Goal: Transaction & Acquisition: Register for event/course

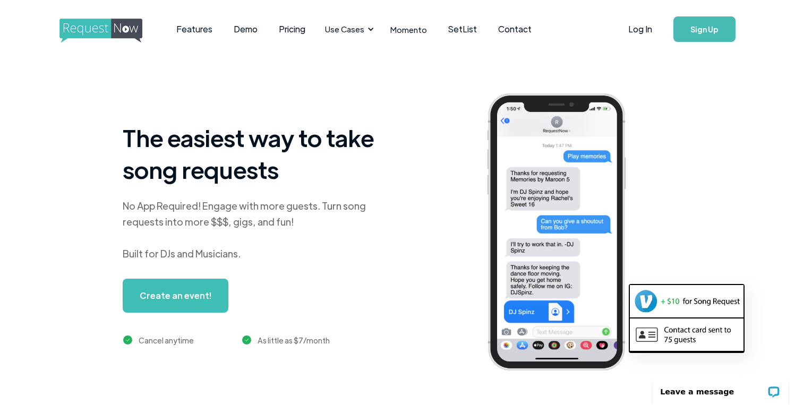
click at [55, 188] on div "The easiest way to take song requests No App Required! Engage with more guests.…" at bounding box center [428, 240] width 793 height 364
click at [163, 294] on link "Create an event!" at bounding box center [176, 296] width 106 height 34
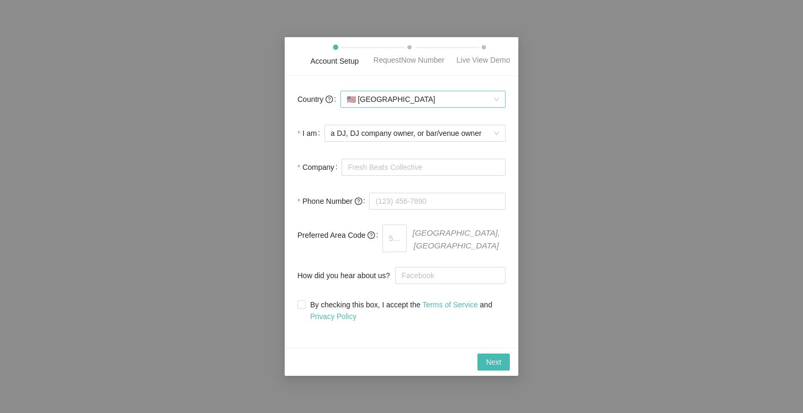
click at [424, 107] on span "🇺🇸 [GEOGRAPHIC_DATA]" at bounding box center [423, 99] width 152 height 16
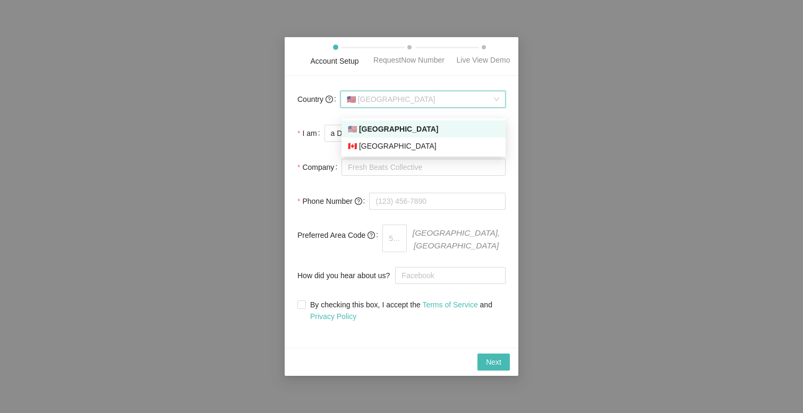
click at [418, 127] on div "🇺🇸 [GEOGRAPHIC_DATA]" at bounding box center [423, 129] width 151 height 12
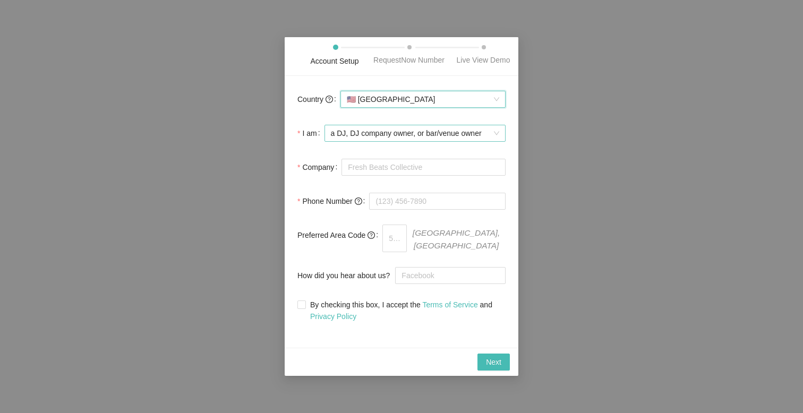
click at [418, 141] on span "a DJ, DJ company owner, or bar/venue owner" at bounding box center [415, 133] width 168 height 16
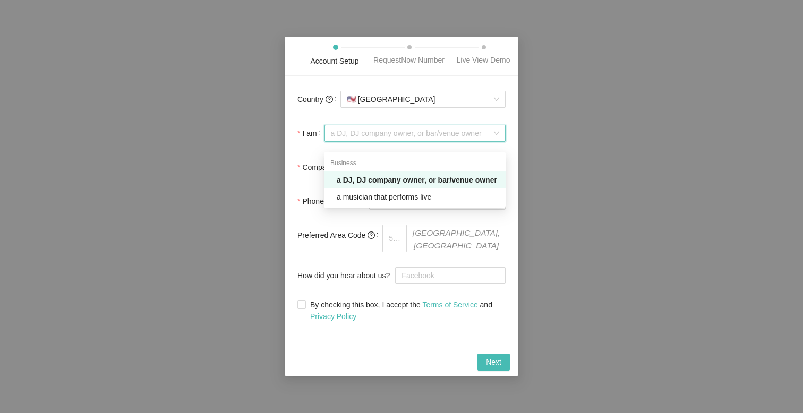
click at [418, 141] on span "a DJ, DJ company owner, or bar/venue owner" at bounding box center [415, 133] width 168 height 16
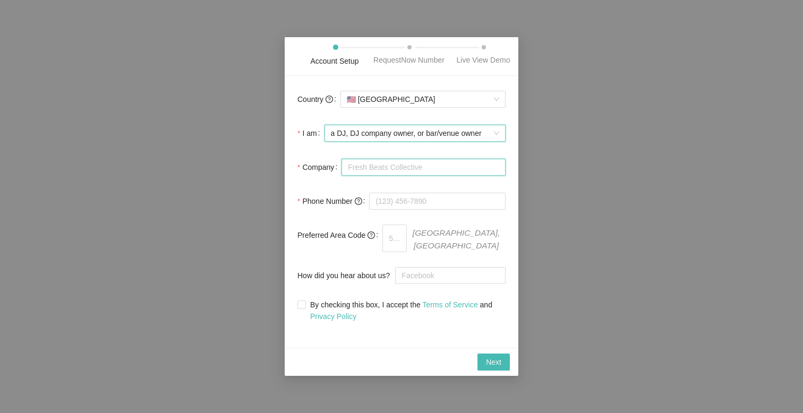
click at [414, 175] on input "Company" at bounding box center [423, 167] width 164 height 17
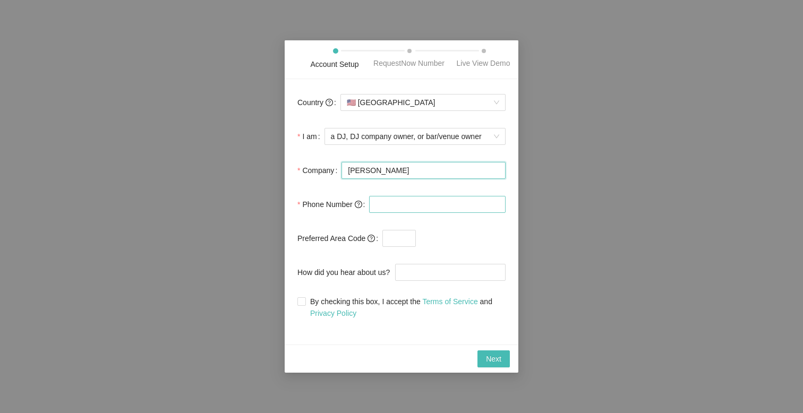
type input "DJ Horn"
click at [425, 204] on input "tel" at bounding box center [437, 204] width 136 height 17
type input "(415) 990-35"
type input "Google"
click at [299, 305] on input "By checking this box, I accept the Terms of Service and Privacy Policy" at bounding box center [300, 300] width 7 height 7
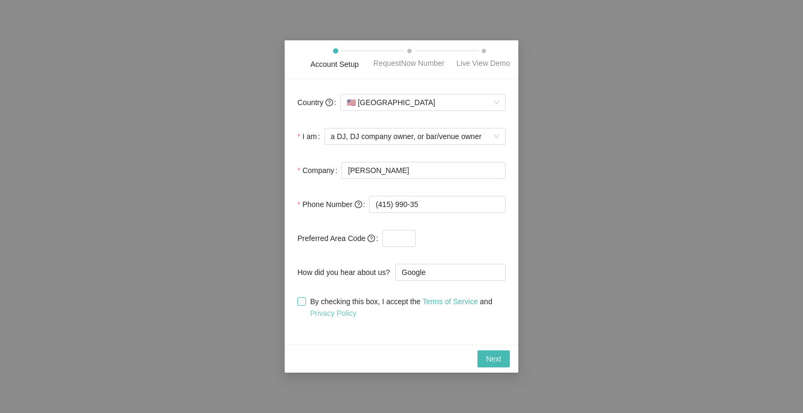
checkbox input "true"
click at [499, 364] on span "Next" at bounding box center [493, 359] width 15 height 12
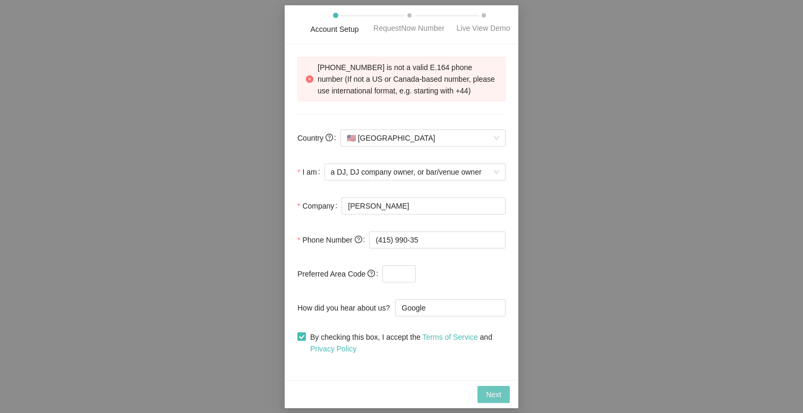
scroll to position [1, 0]
drag, startPoint x: 423, startPoint y: 243, endPoint x: 352, endPoint y: 246, distance: 71.2
click at [352, 246] on div "Phone Number (415) 990-35" at bounding box center [401, 239] width 208 height 21
type input "+47 41 59 90 35"
click at [460, 282] on span at bounding box center [461, 273] width 90 height 17
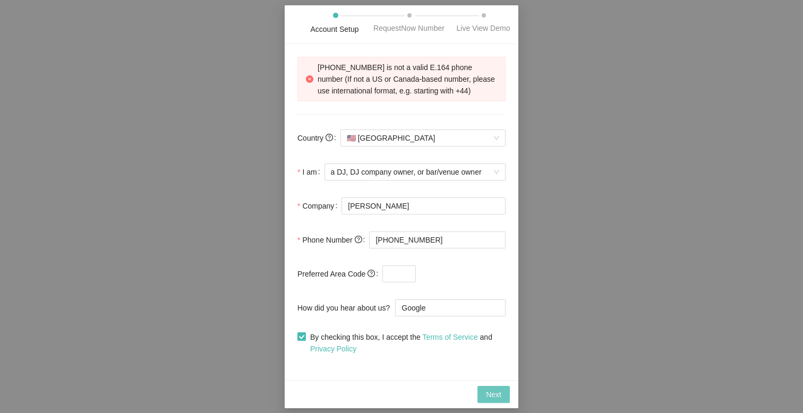
click at [492, 398] on span "Next" at bounding box center [493, 395] width 15 height 12
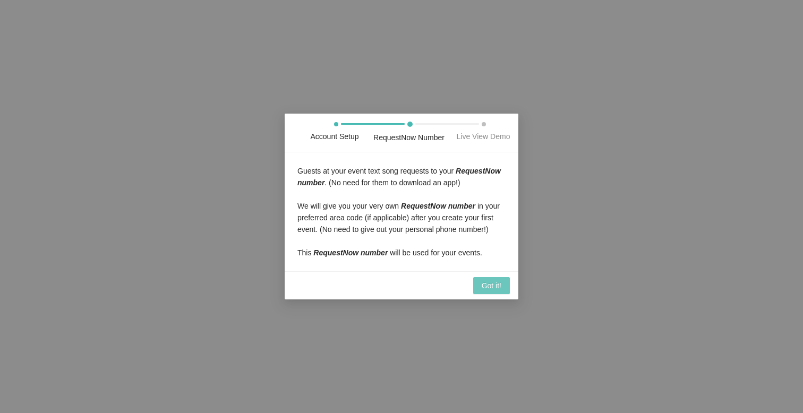
scroll to position [0, 0]
click at [492, 291] on span "Got it!" at bounding box center [491, 286] width 20 height 12
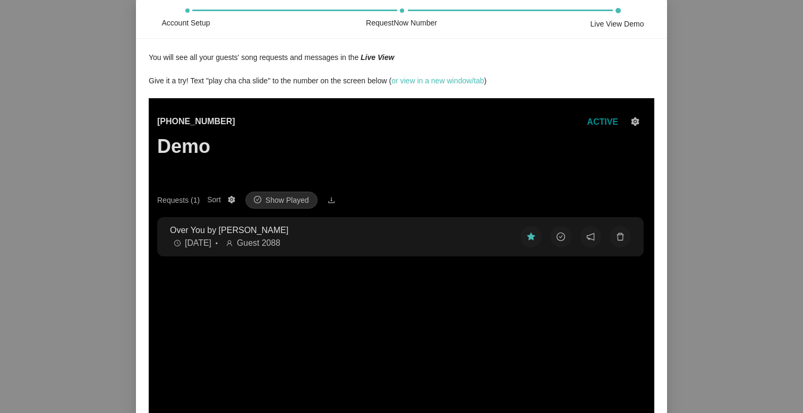
click at [196, 141] on h3 "Demo" at bounding box center [196, 146] width 78 height 22
click at [165, 141] on h3 "Demo" at bounding box center [196, 146] width 78 height 22
click at [192, 149] on h3 "Demo" at bounding box center [196, 146] width 78 height 22
click at [304, 148] on div "(425) 657-3354 Demo ACTIVE" at bounding box center [401, 153] width 488 height 76
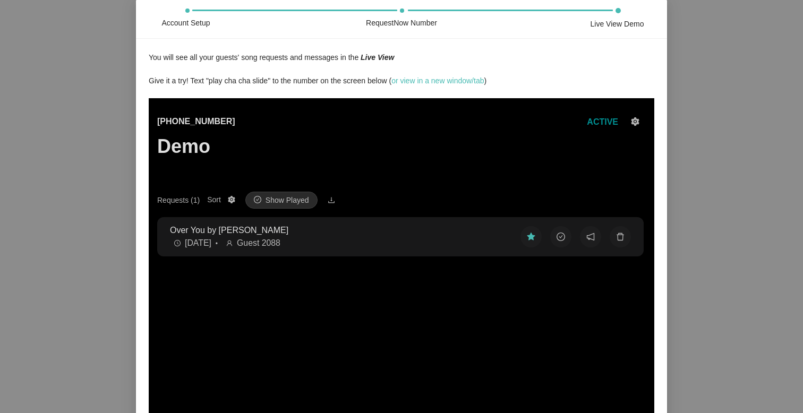
click at [605, 118] on span "ACTIVE" at bounding box center [602, 121] width 31 height 9
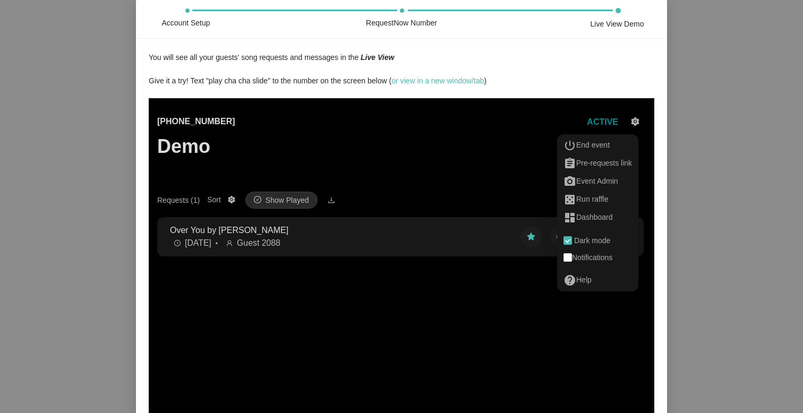
click at [602, 123] on span "ACTIVE" at bounding box center [602, 121] width 31 height 9
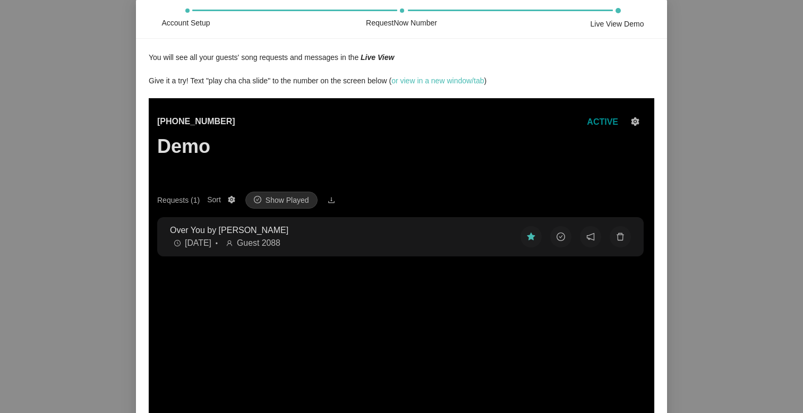
click at [391, 138] on div "(425) 657-3354 Demo ACTIVE" at bounding box center [401, 153] width 488 height 76
click at [327, 231] on p "Over You by T Bone Burnett" at bounding box center [336, 229] width 333 height 13
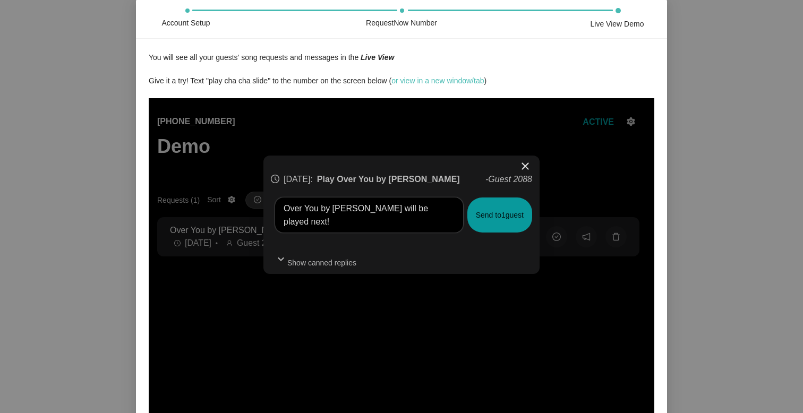
click at [327, 228] on textarea "Over You by T Bone Burnett will be played next!" at bounding box center [369, 214] width 188 height 35
drag, startPoint x: 317, startPoint y: 226, endPoint x: 272, endPoint y: 195, distance: 54.6
click at [272, 195] on div "4 days ago : Play Over You by T Bone Burnett - Guest 2088 Over You by T Bone Bu…" at bounding box center [401, 212] width 261 height 112
type textarea "Tequila"
click at [348, 237] on form "expand_more Show canned replies" at bounding box center [401, 249] width 261 height 35
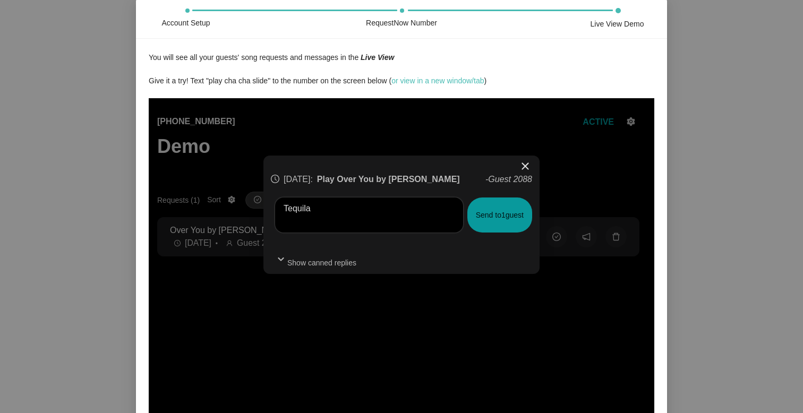
click at [524, 165] on span "close" at bounding box center [525, 166] width 13 height 13
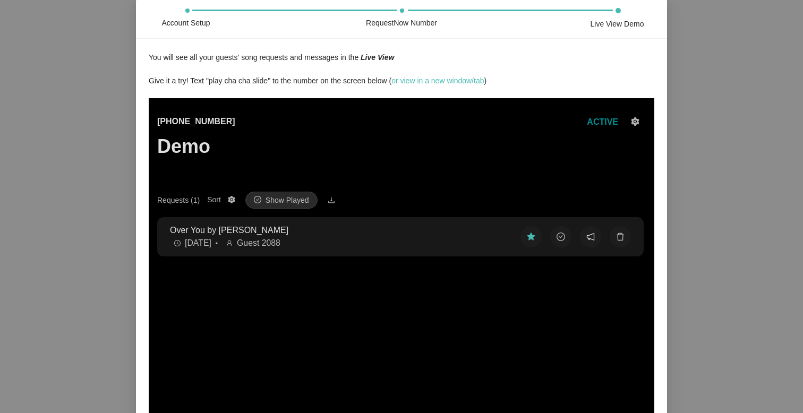
click at [588, 236] on button at bounding box center [590, 236] width 21 height 21
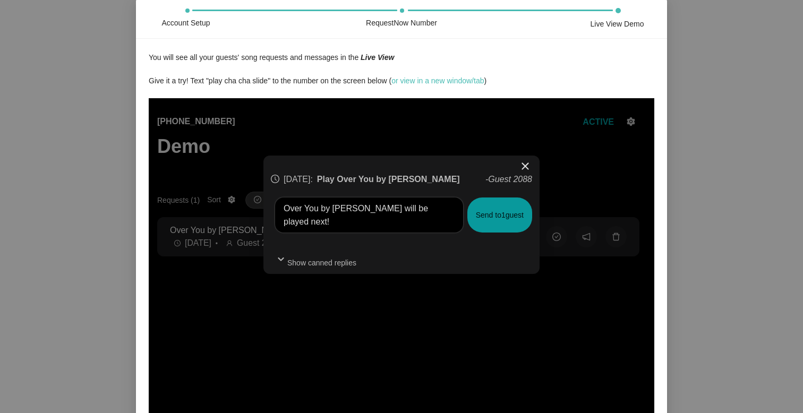
click at [524, 164] on span "close" at bounding box center [525, 166] width 13 height 13
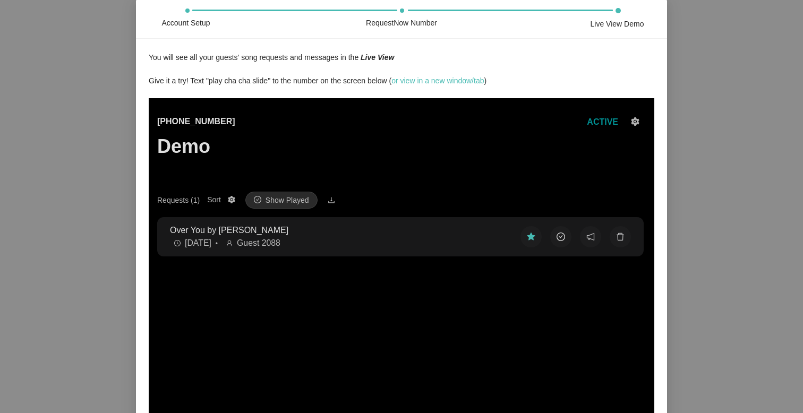
click at [558, 239] on button at bounding box center [560, 236] width 21 height 21
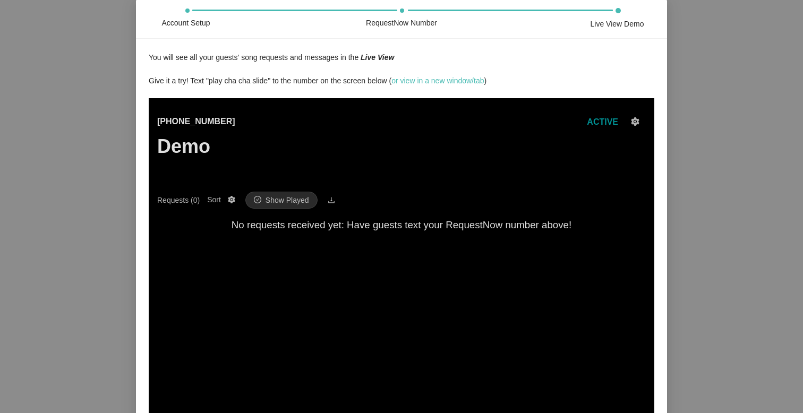
scroll to position [108, 0]
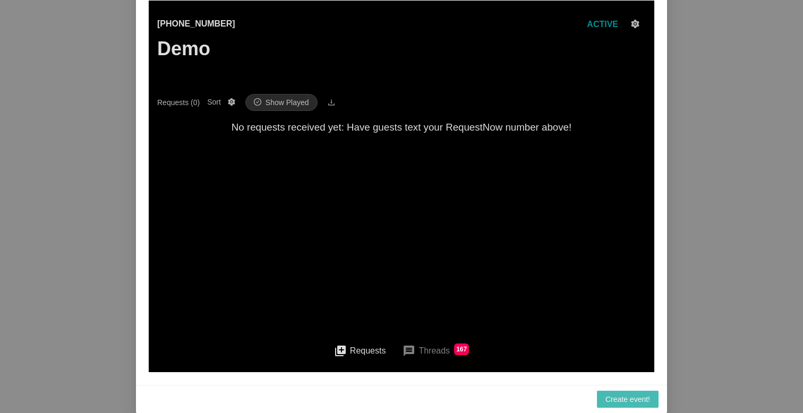
click at [361, 356] on button "queue Requests" at bounding box center [359, 351] width 69 height 24
click at [340, 350] on button "queue Requests" at bounding box center [359, 351] width 69 height 24
click at [632, 399] on span "Create event!" at bounding box center [627, 399] width 45 height 12
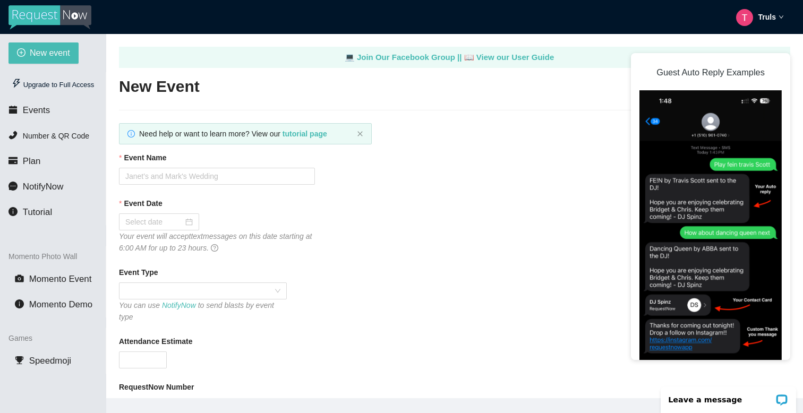
click at [433, 159] on div "Event Name" at bounding box center [454, 160] width 671 height 16
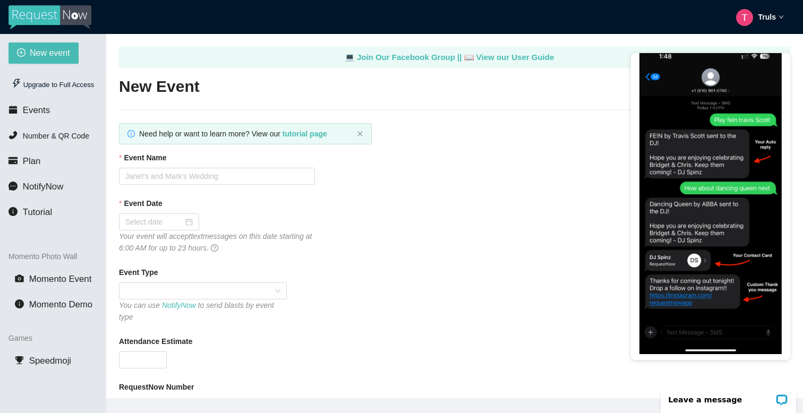
scroll to position [47, 0]
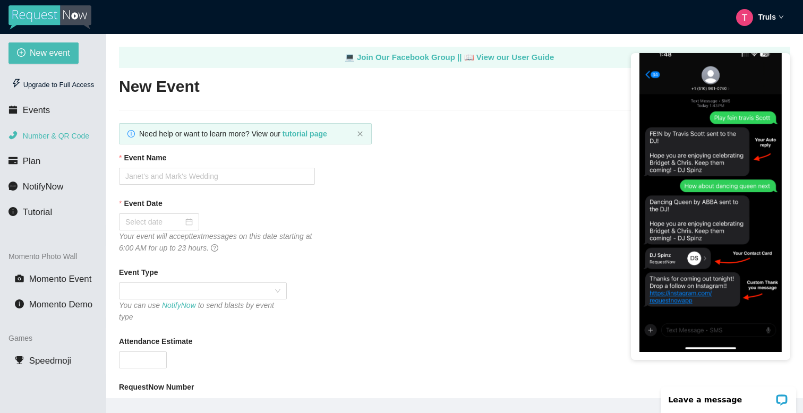
click at [61, 140] on span "Number & QR Code" at bounding box center [56, 136] width 66 height 8
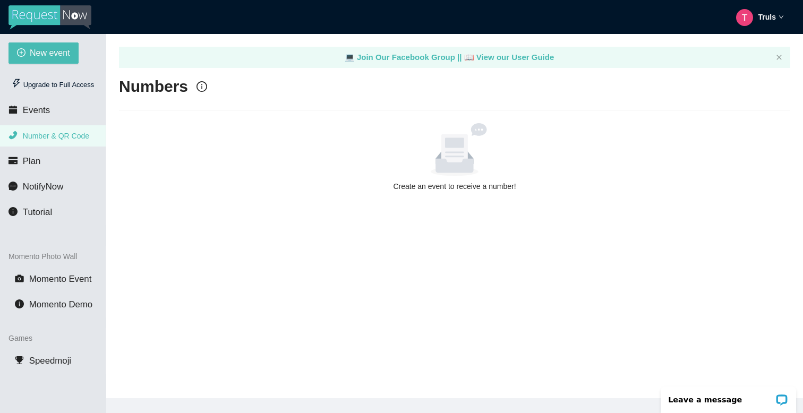
click at [470, 170] on icon at bounding box center [454, 154] width 38 height 35
click at [33, 103] on li "Events" at bounding box center [53, 110] width 106 height 21
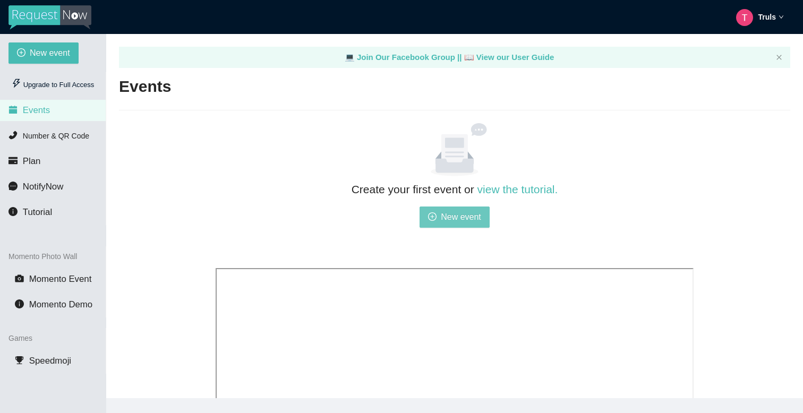
click at [477, 218] on span "New event" at bounding box center [461, 216] width 40 height 13
type textarea "https://virtualdj.com/ask/DJ_Spinz"
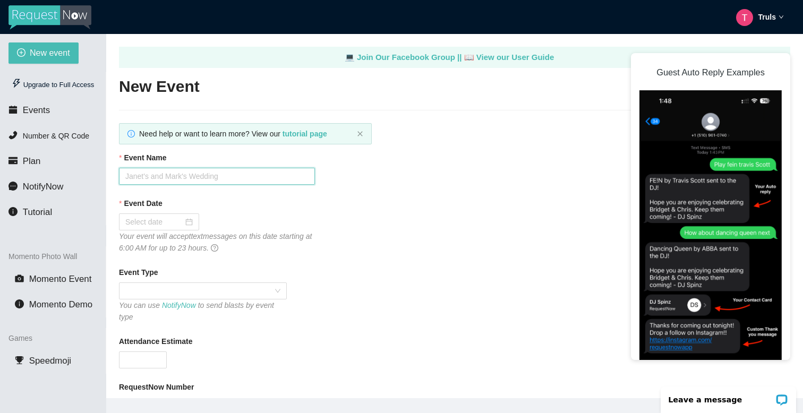
click at [154, 169] on input "Event Name" at bounding box center [217, 176] width 196 height 17
type input "80s Party"
click at [179, 221] on div at bounding box center [158, 222] width 67 height 12
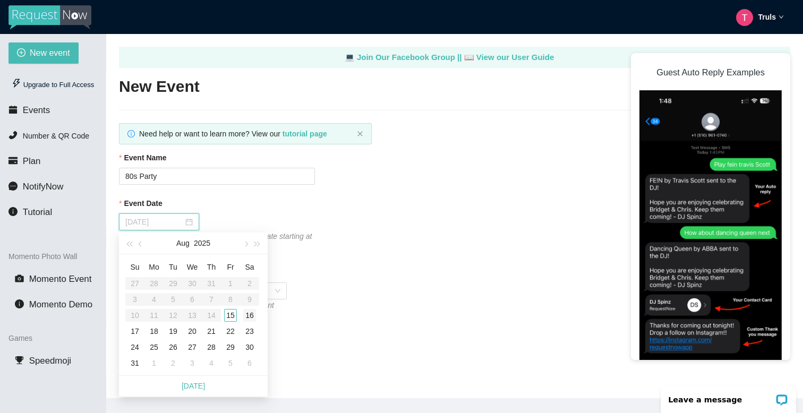
type input "08/16/2025"
click at [248, 314] on div "16" at bounding box center [249, 315] width 13 height 13
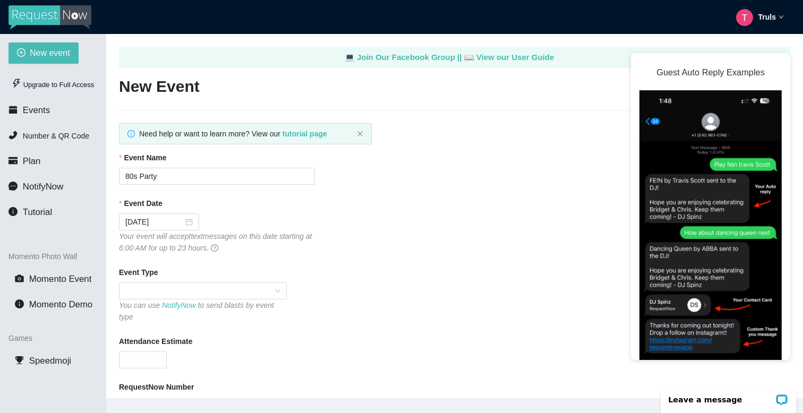
click at [361, 247] on div "Event Date 08/16/2025 Your event will accept text messages on this date startin…" at bounding box center [454, 225] width 671 height 56
click at [357, 247] on div "Event Date 08/16/2025 Your event will accept text messages on this date startin…" at bounding box center [454, 225] width 671 height 56
click at [373, 225] on div "Event Date 08/16/2025 Your event will accept text messages on this date startin…" at bounding box center [454, 225] width 671 height 56
click at [369, 223] on div "Event Date 08/16/2025 Your event will accept text messages on this date startin…" at bounding box center [454, 225] width 671 height 56
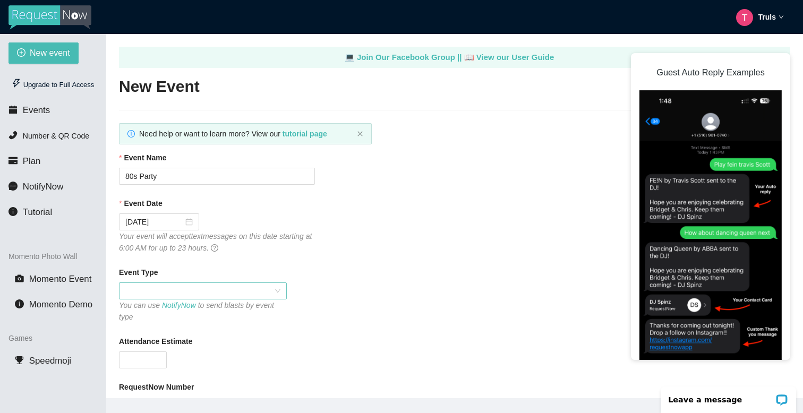
drag, startPoint x: 347, startPoint y: 246, endPoint x: 215, endPoint y: 285, distance: 137.2
click at [343, 246] on div "Event Date 08/16/2025 Your event will accept text messages on this date startin…" at bounding box center [454, 225] width 671 height 56
click at [183, 245] on icon "Your event will accept text messages on this date starting at 6:00 AM for up to…" at bounding box center [215, 242] width 193 height 20
click at [168, 249] on icon "Your event will accept text messages on this date starting at 6:00 AM for up to…" at bounding box center [215, 242] width 193 height 20
click at [335, 253] on div "Event Date 08/16/2025 Your event will accept text messages on this date startin…" at bounding box center [454, 225] width 671 height 56
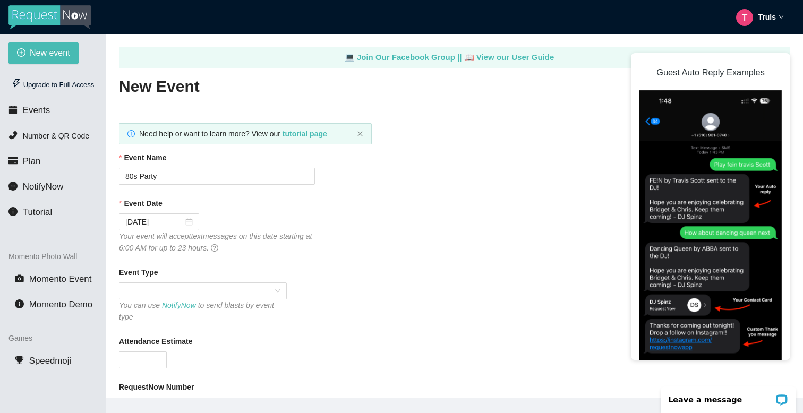
click at [295, 269] on div "Event Type" at bounding box center [454, 274] width 671 height 16
click at [231, 294] on span at bounding box center [202, 291] width 155 height 16
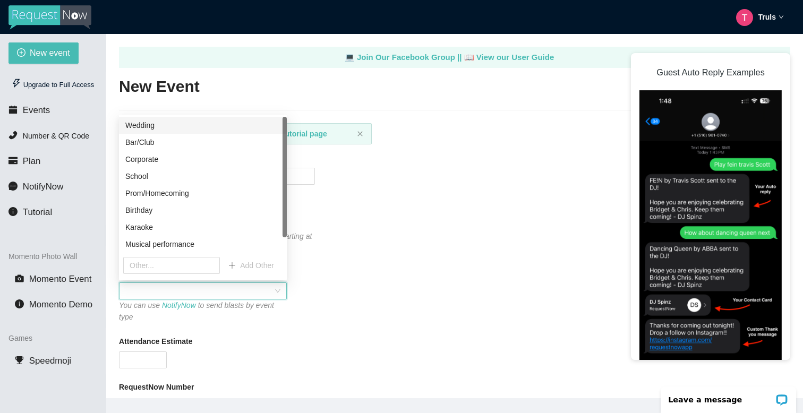
click at [231, 294] on span at bounding box center [202, 291] width 155 height 16
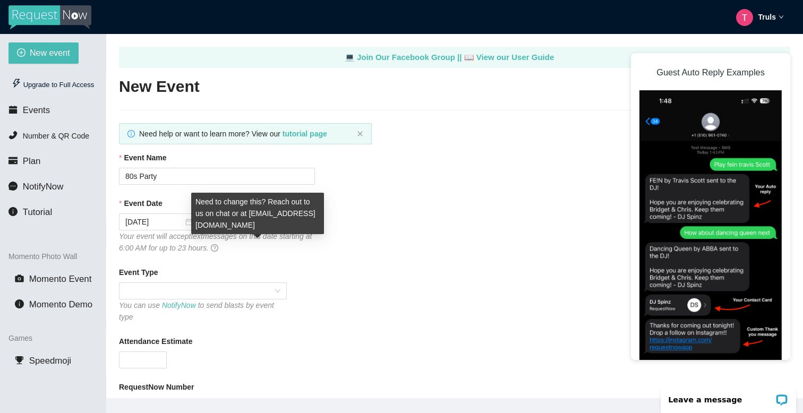
click at [218, 248] on icon "question-circle" at bounding box center [214, 247] width 7 height 7
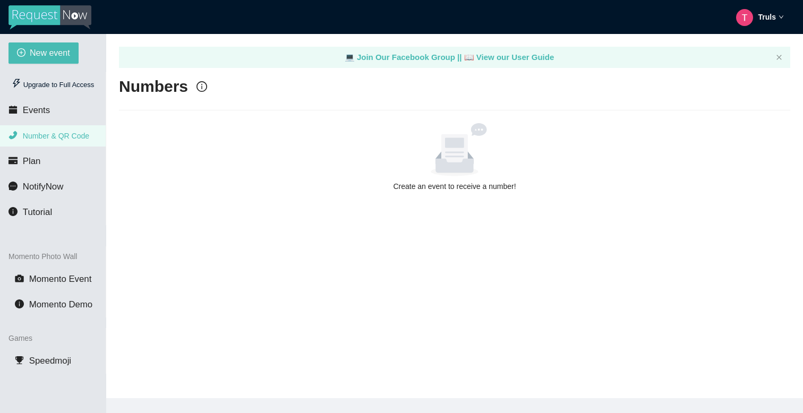
type textarea "https://virtualdj.com/ask/DJ_Spinz"
